Goal: Entertainment & Leisure: Browse casually

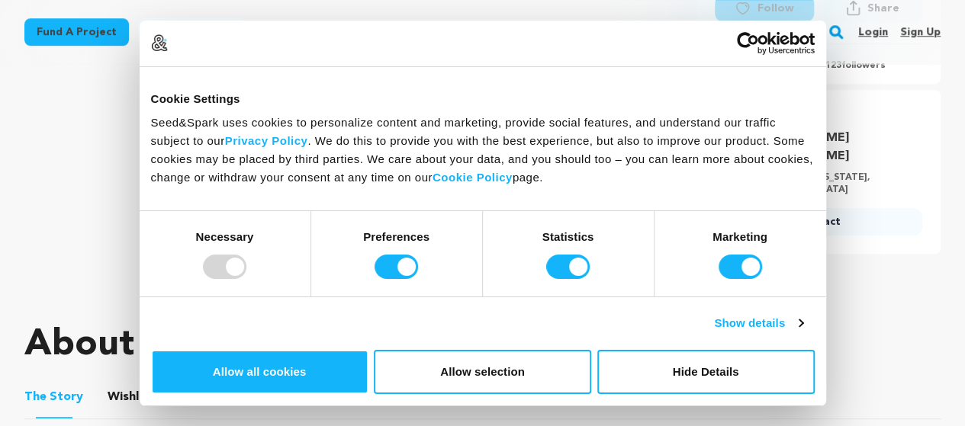
scroll to position [487, 0]
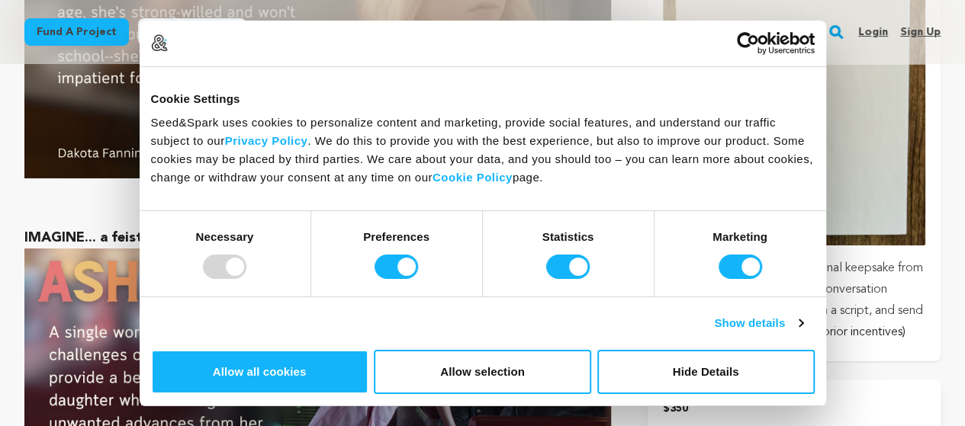
scroll to position [2700, 0]
